Goal: Navigation & Orientation: Find specific page/section

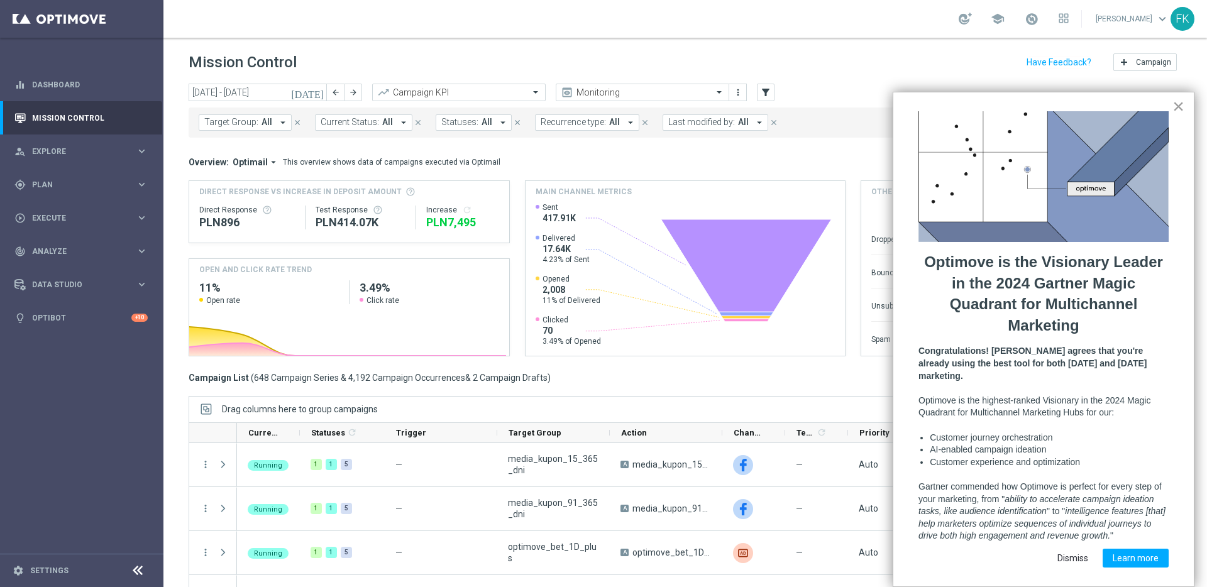
click at [1177, 110] on button "×" at bounding box center [1178, 106] width 12 height 20
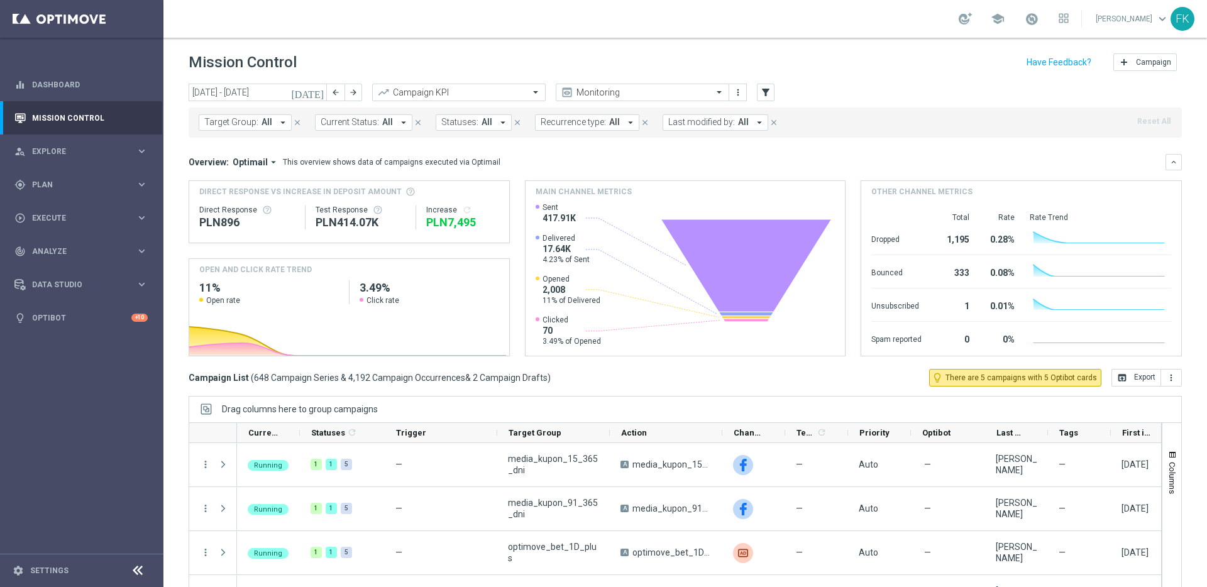
click at [1162, 18] on span "keyboard_arrow_down" at bounding box center [1162, 19] width 14 height 14
